Goal: Task Accomplishment & Management: Use online tool/utility

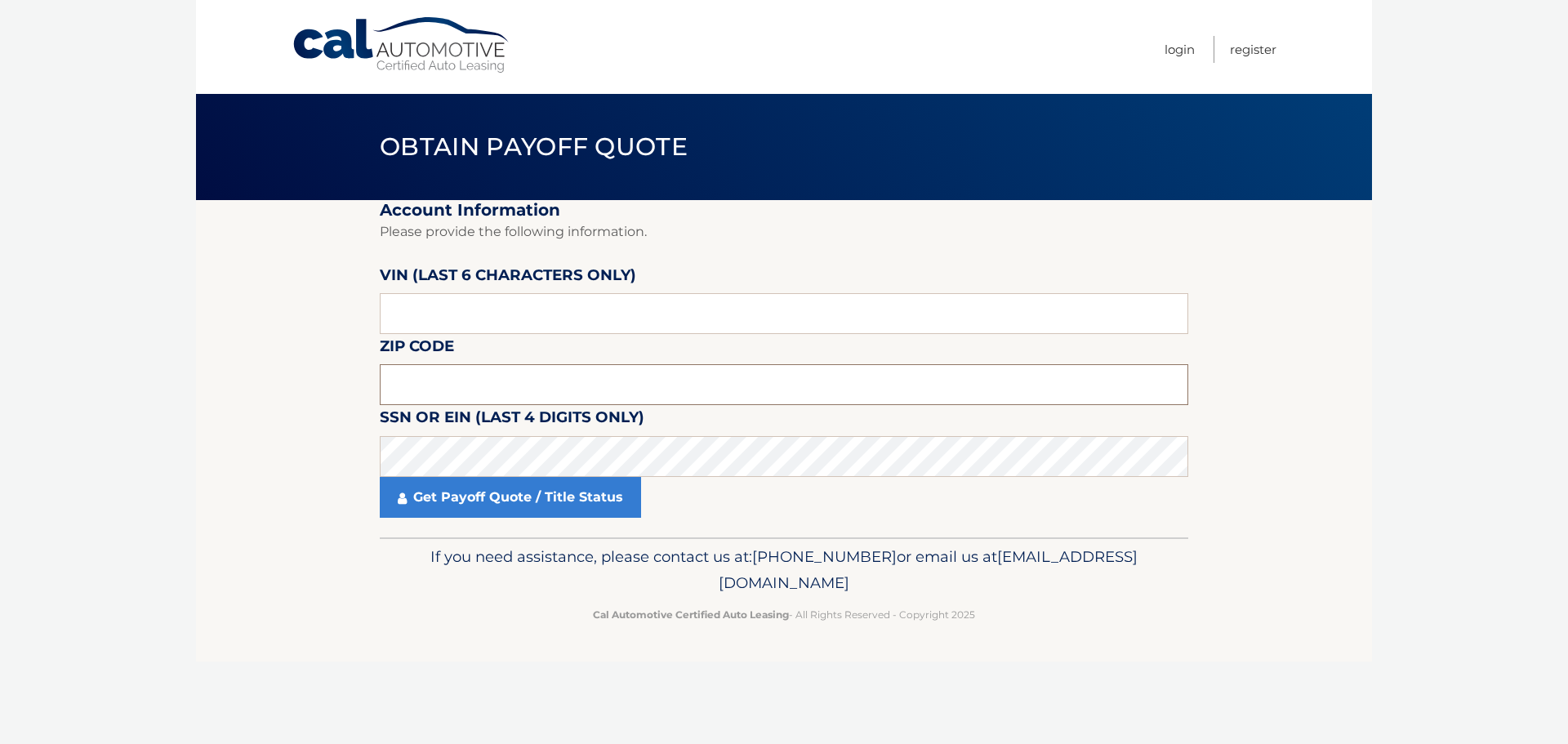
click at [583, 384] on input "text" at bounding box center [784, 384] width 809 height 41
type input "11746"
click at [527, 322] on input "text" at bounding box center [784, 313] width 809 height 41
paste input "146028"
type input "146028"
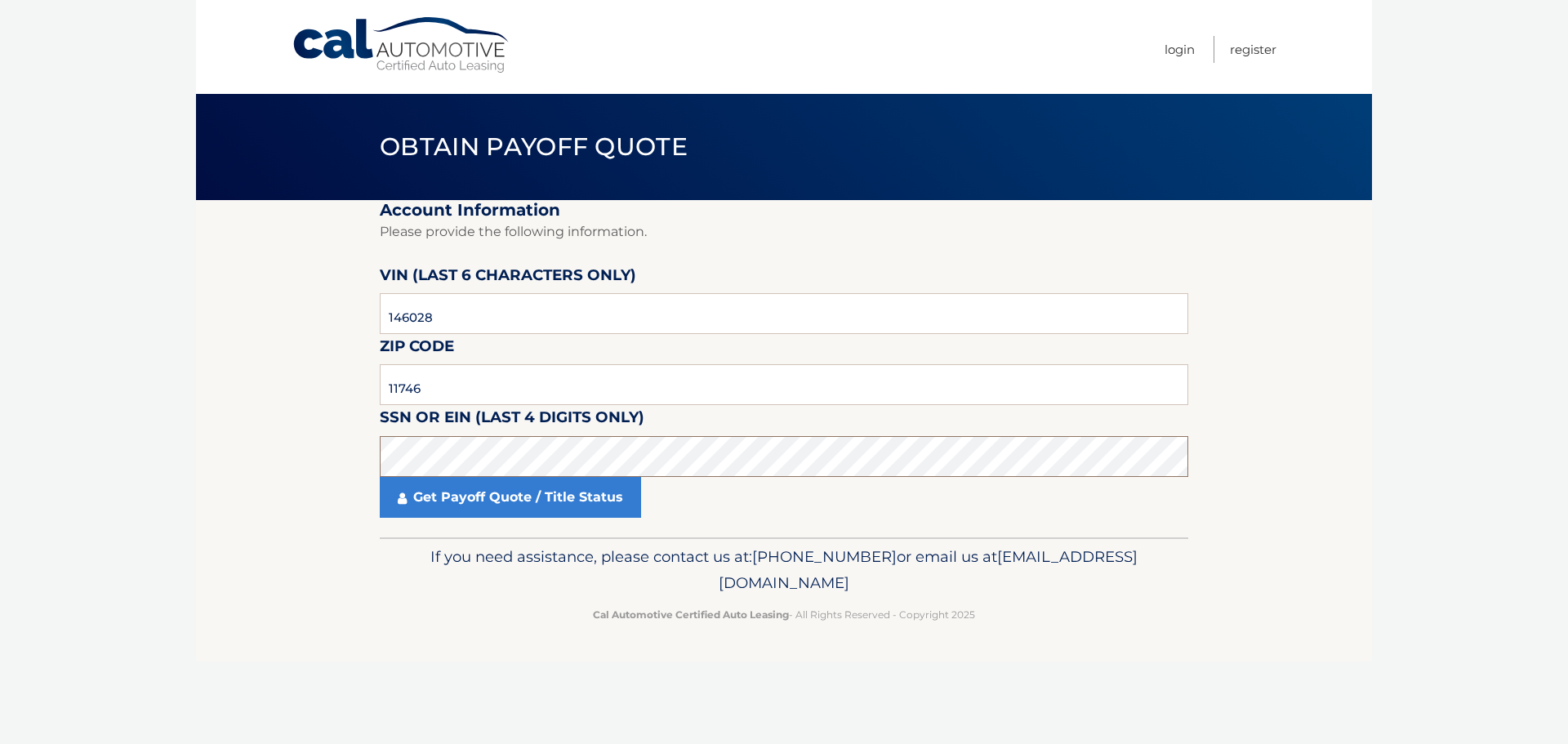
click button "For Originating Dealer" at bounding box center [0, 0] width 0 height 0
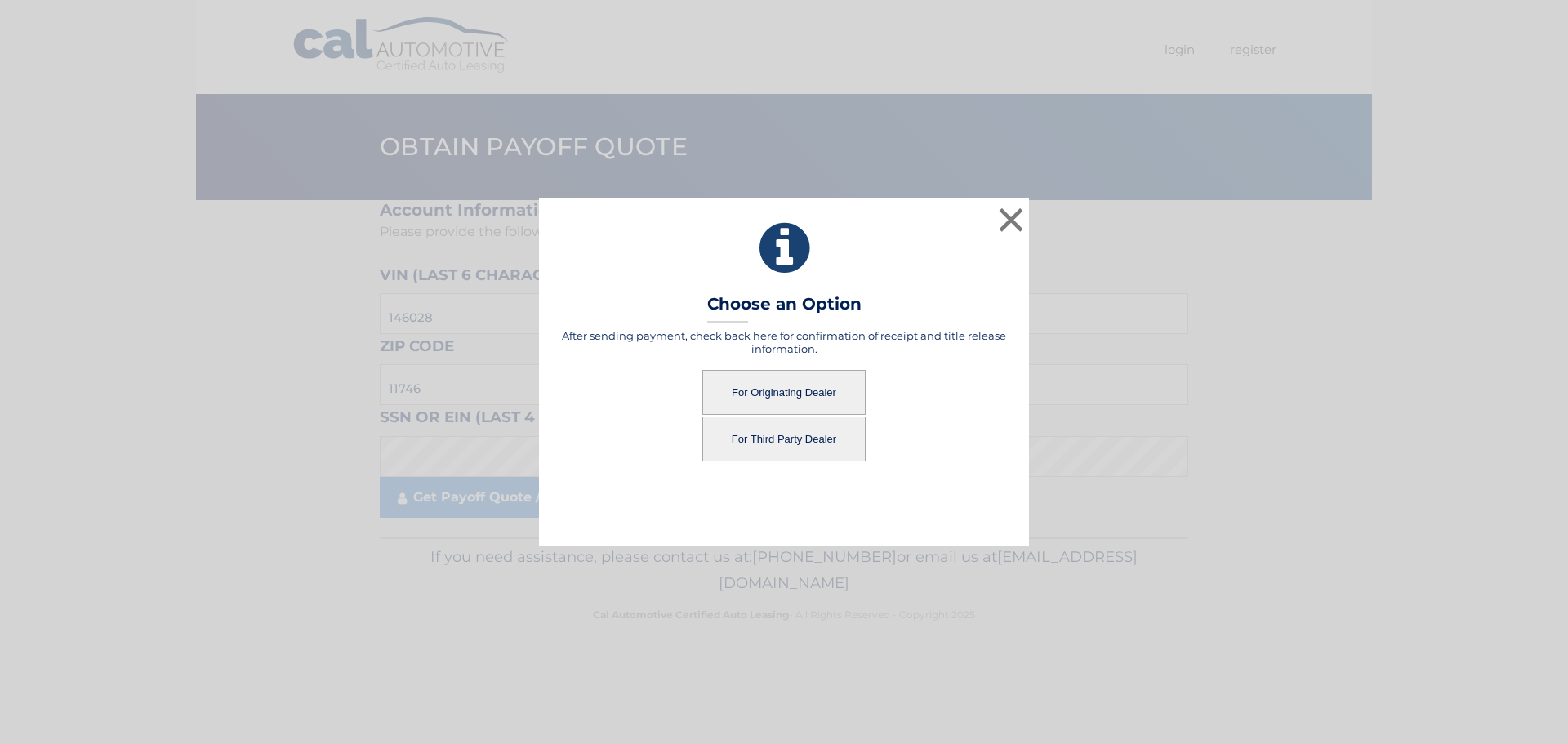
click at [755, 393] on button "For Originating Dealer" at bounding box center [784, 392] width 163 height 45
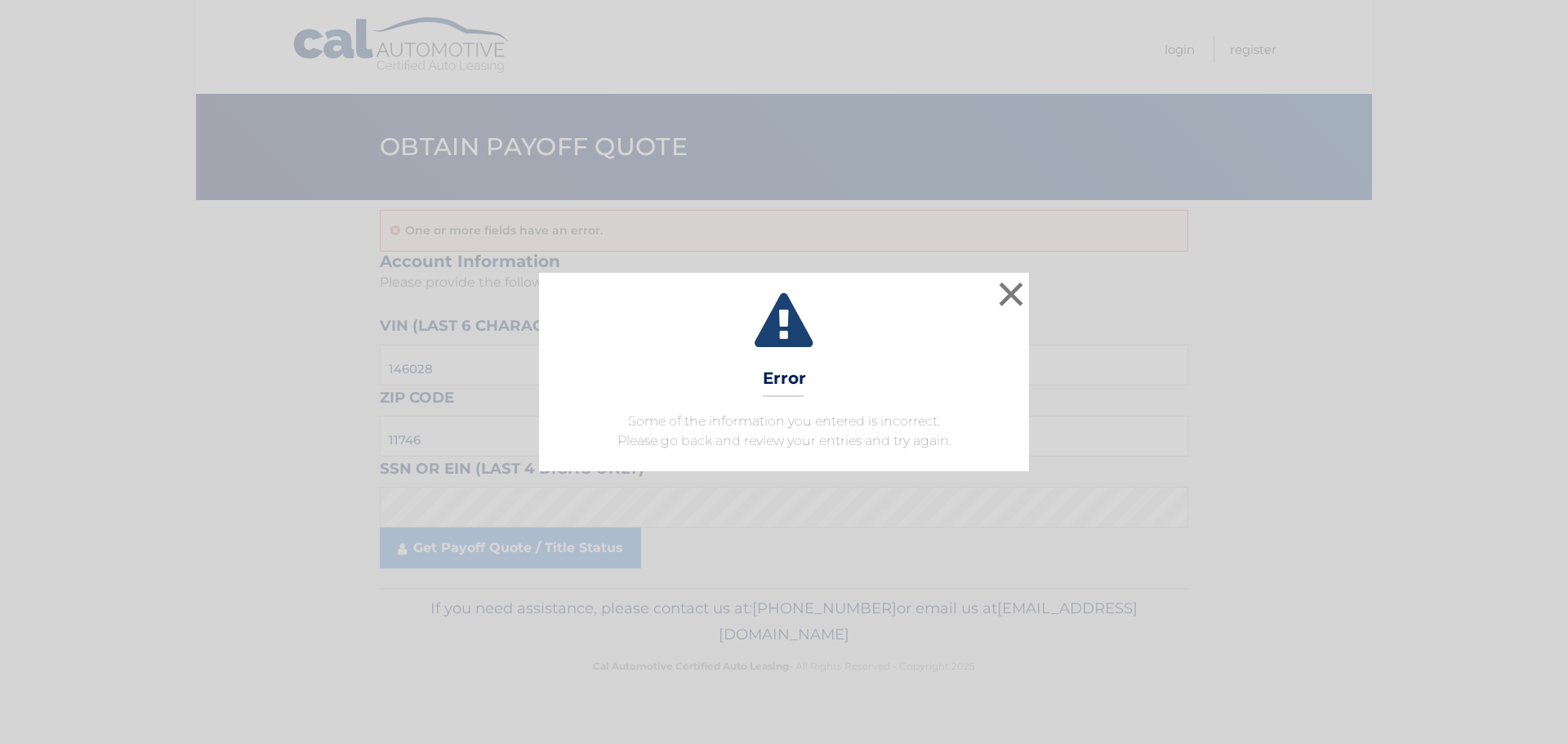
click at [993, 308] on icon at bounding box center [784, 323] width 449 height 59
click at [1002, 297] on button "×" at bounding box center [1011, 294] width 33 height 33
